Goal: Contribute content

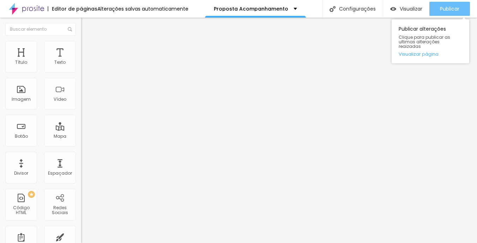
click at [450, 10] on span "Publicar" at bounding box center [449, 9] width 19 height 6
click at [447, 8] on span "Publicar" at bounding box center [449, 9] width 19 height 6
click at [444, 11] on span "Publicar" at bounding box center [449, 9] width 19 height 6
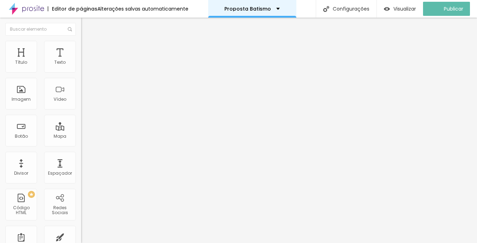
click at [274, 11] on div "Proposta Batismo" at bounding box center [251, 8] width 55 height 5
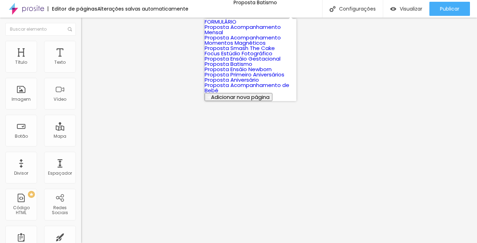
scroll to position [83, 0]
click at [259, 84] on link "Proposta Aniversário" at bounding box center [232, 79] width 54 height 7
